Goal: Information Seeking & Learning: Learn about a topic

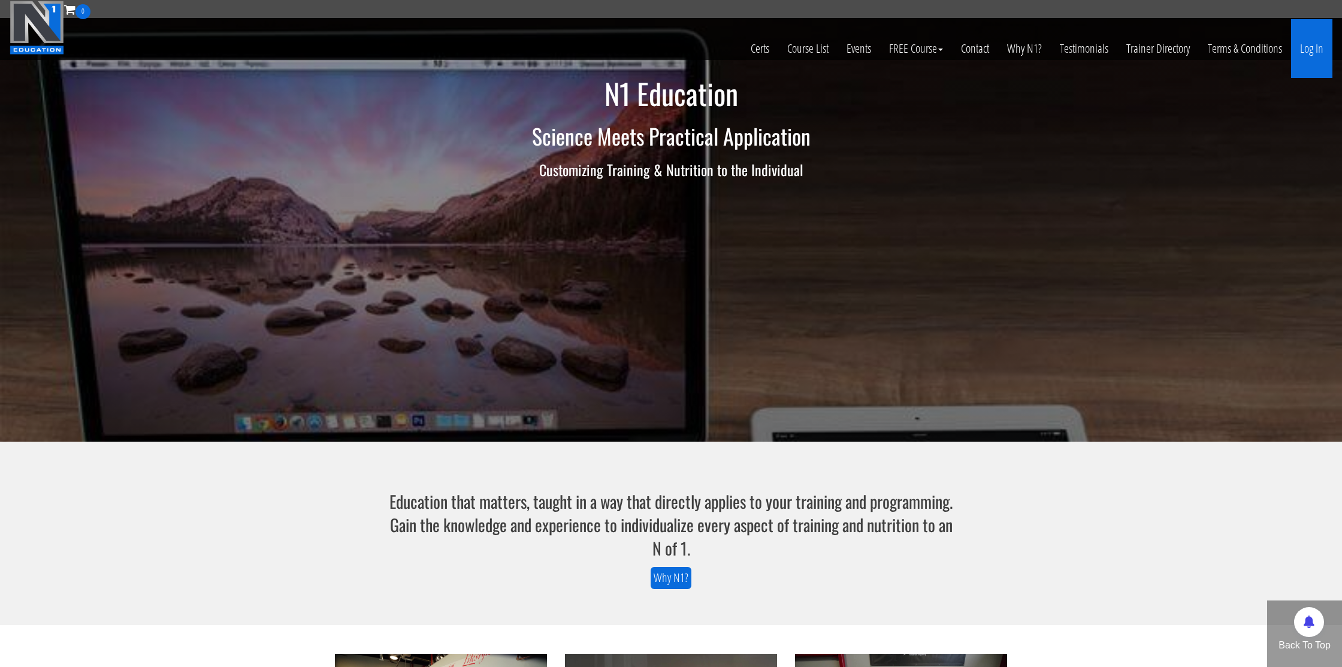
click at [1310, 55] on link "Log In" at bounding box center [1311, 48] width 41 height 59
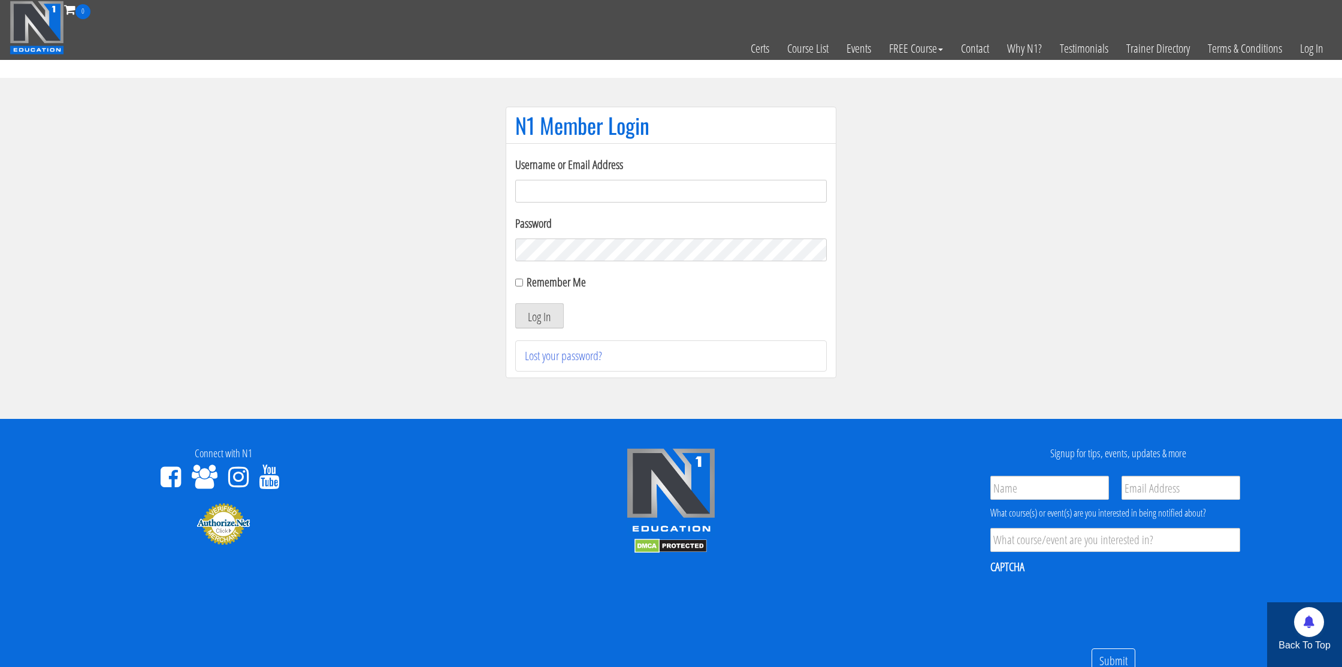
type input "nmotohashi1101@gmail.com"
click at [517, 282] on input "Remember Me" at bounding box center [519, 283] width 8 height 8
checkbox input "true"
click at [545, 317] on button "Log In" at bounding box center [539, 315] width 49 height 25
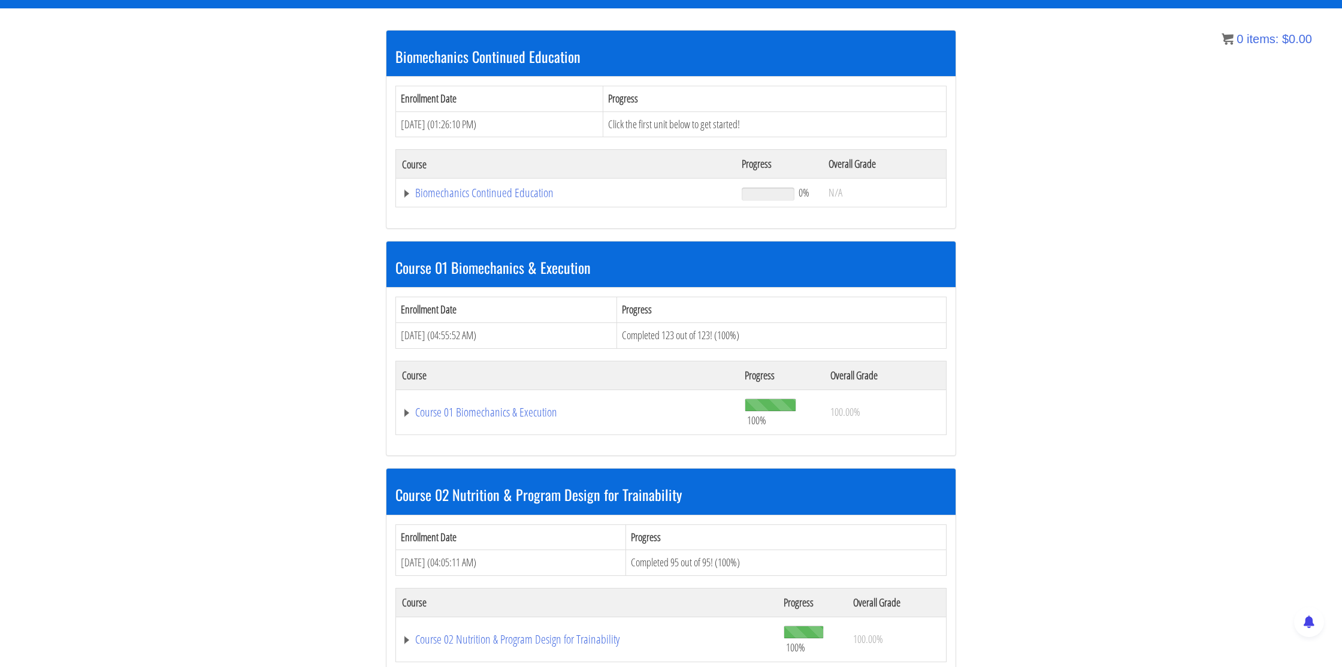
scroll to position [210, 0]
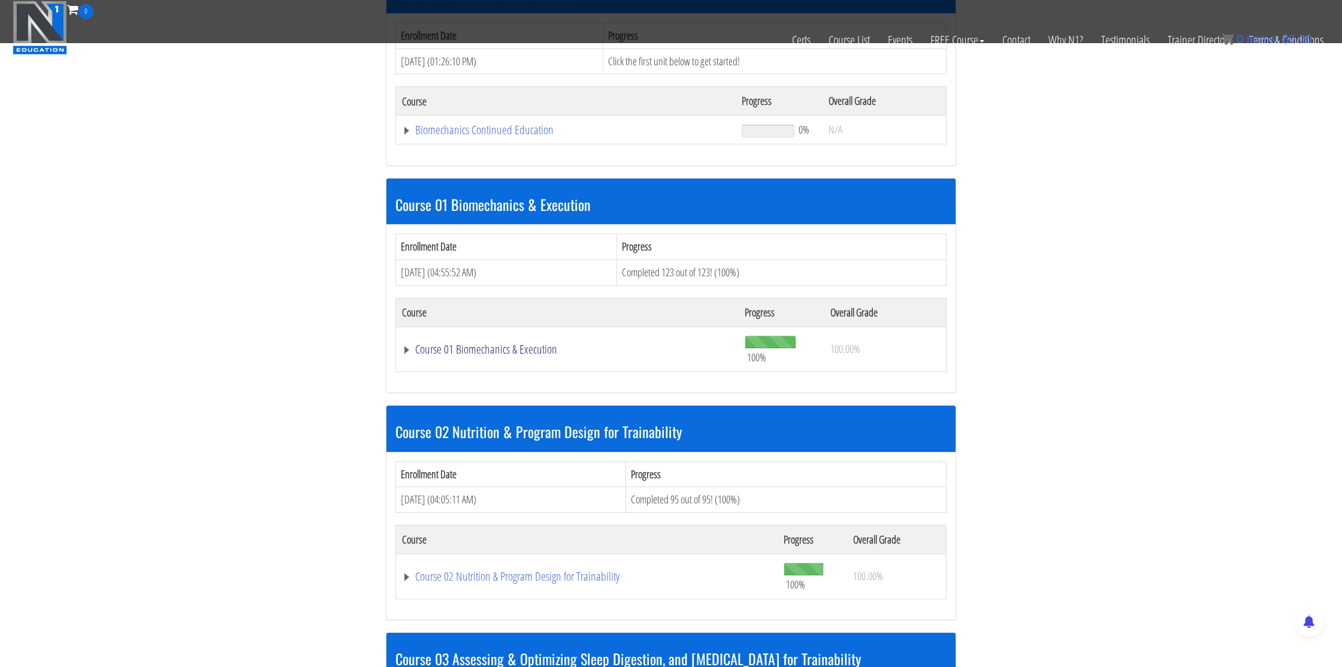
click at [465, 136] on link "Course 01 Biomechanics & Execution" at bounding box center [566, 130] width 328 height 12
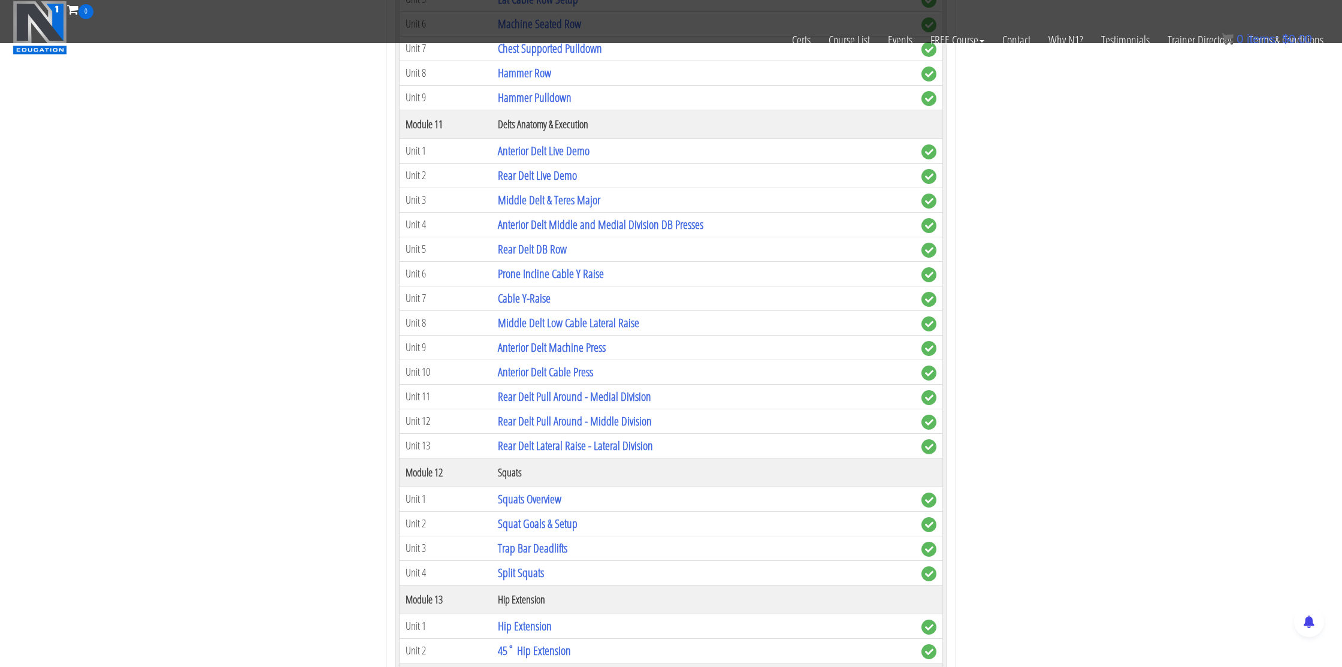
scroll to position [2537, 0]
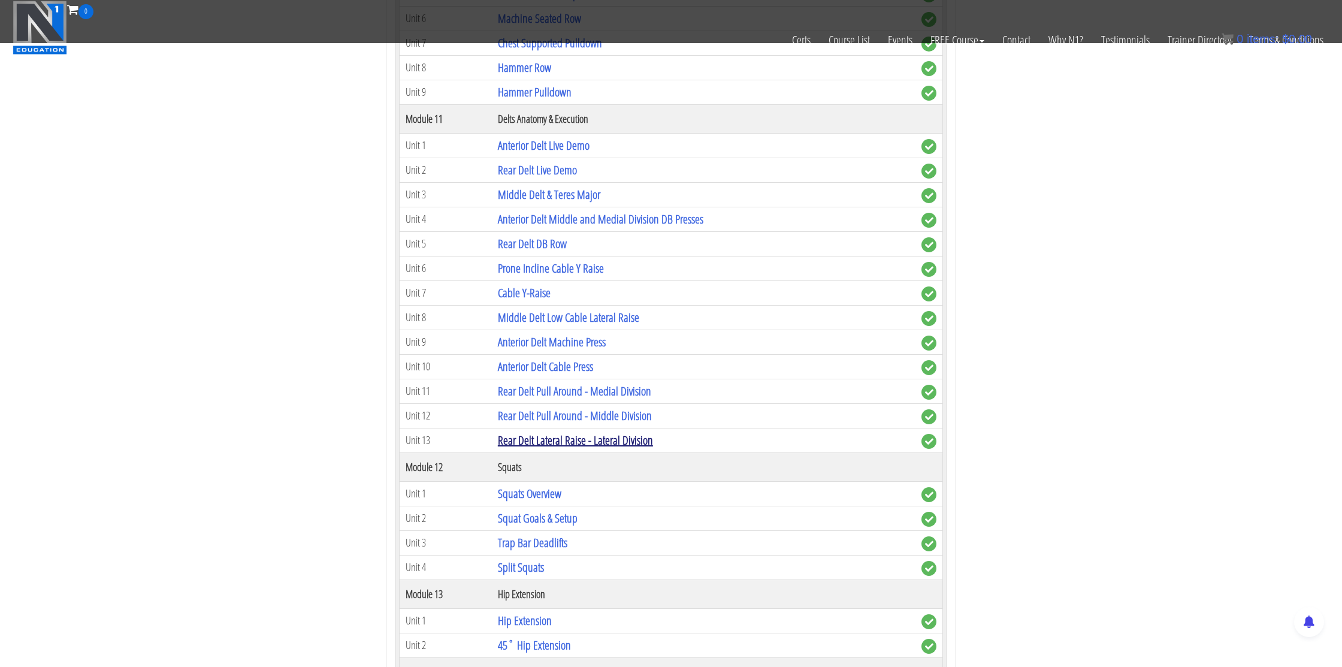
click at [560, 440] on link "Rear Delt Lateral Raise - Lateral Division" at bounding box center [575, 440] width 155 height 16
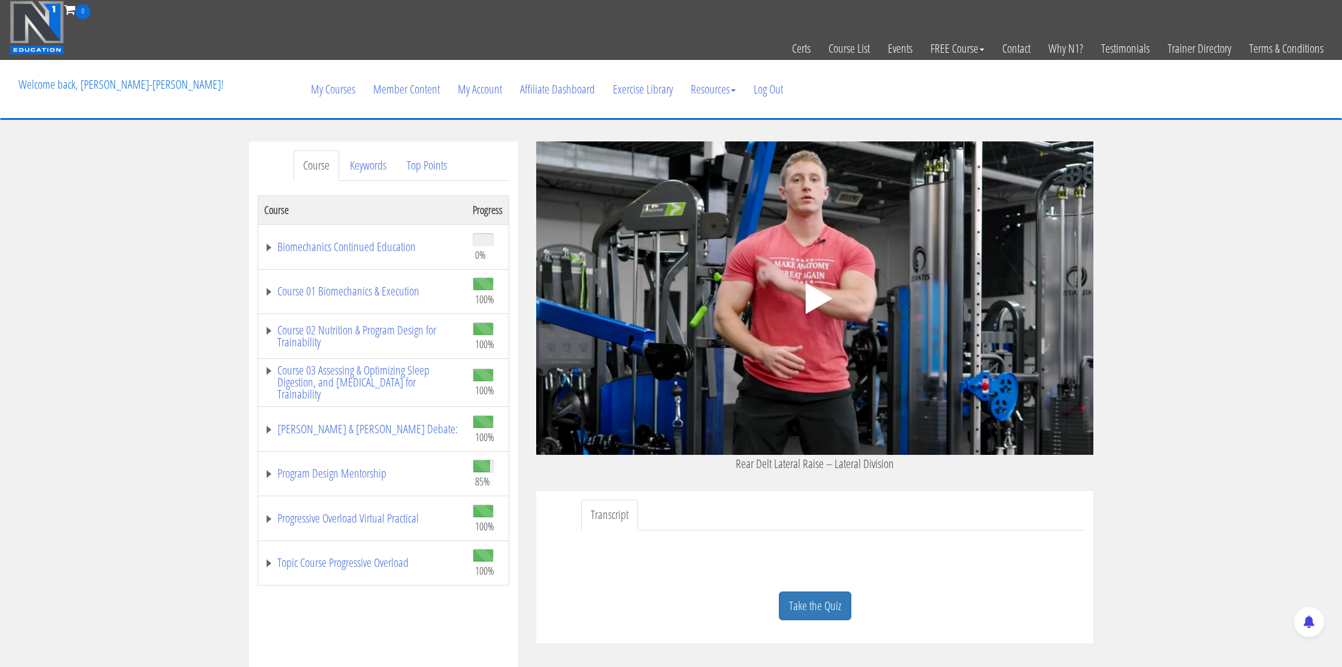
click at [808, 302] on polygon at bounding box center [819, 298] width 27 height 31
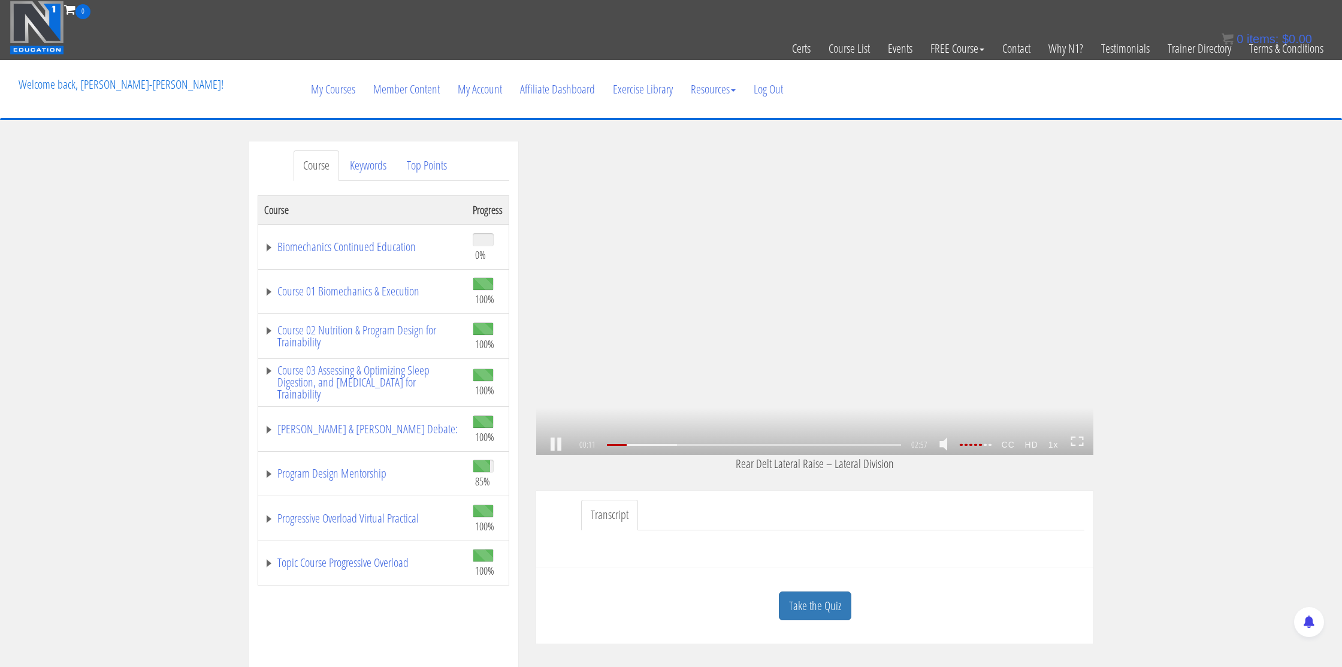
click at [721, 356] on div ".a{fill:#000;opacity:0.65;}.b{fill:#fff;opacity:1.0;} .fp-color-play{opacity:0.…" at bounding box center [814, 297] width 557 height 313
